Goal: Information Seeking & Learning: Learn about a topic

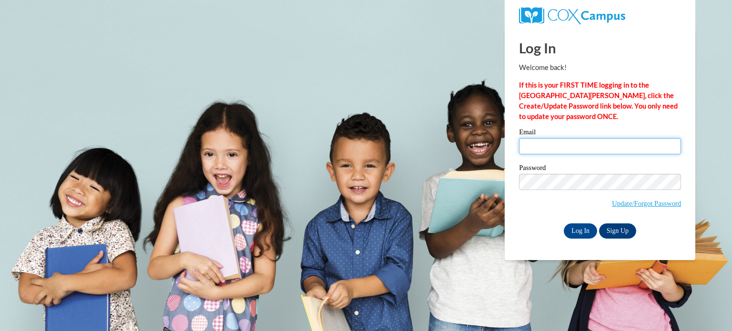
click at [587, 144] on input "Email" at bounding box center [600, 146] width 162 height 16
type input "rlampher@sdb.k12.wi.us"
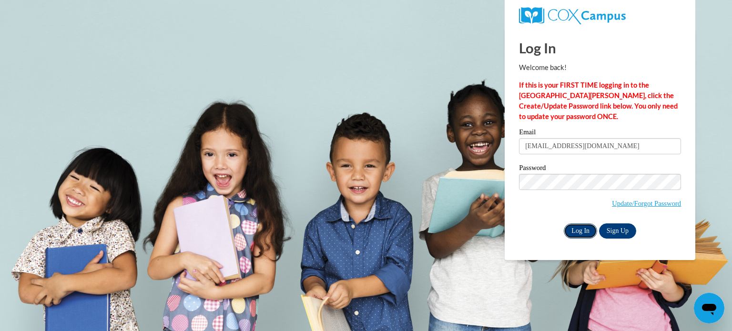
click at [578, 236] on input "Log In" at bounding box center [580, 231] width 33 height 15
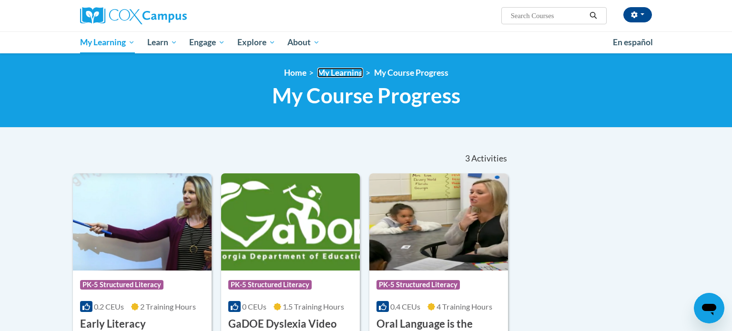
click at [340, 72] on link "My Learning" at bounding box center [341, 73] width 46 height 10
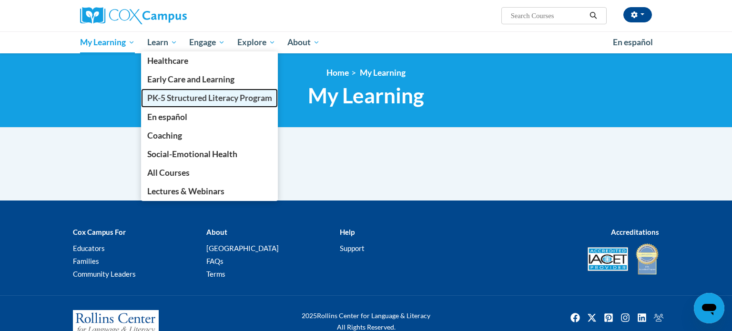
click at [169, 99] on span "PK-5 Structured Literacy Program" at bounding box center [209, 98] width 125 height 10
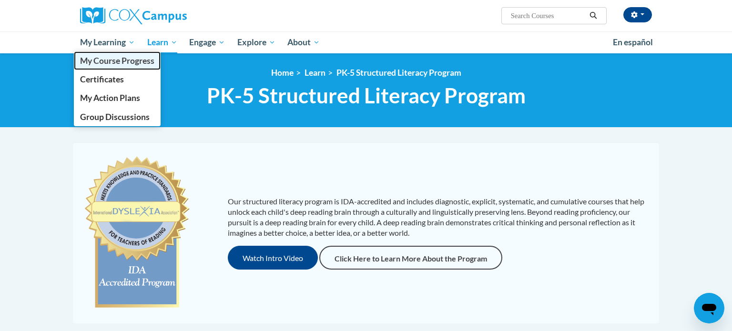
click at [122, 60] on span "My Course Progress" at bounding box center [117, 61] width 74 height 10
